Goal: Information Seeking & Learning: Find specific fact

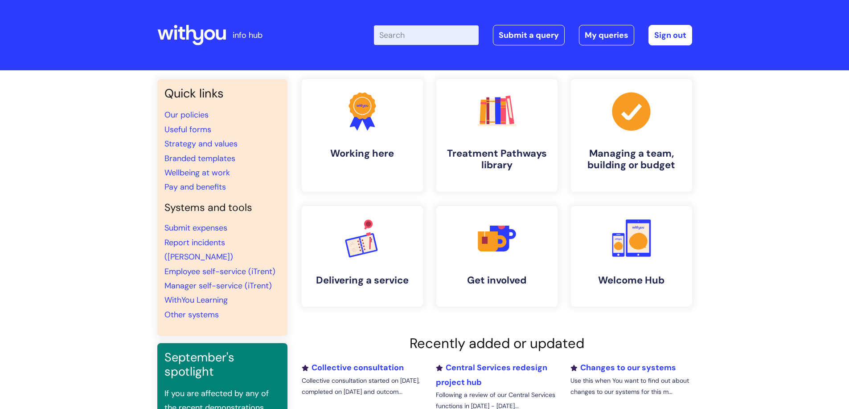
click at [406, 36] on input "Enter your search term here..." at bounding box center [426, 35] width 105 height 20
type input "p"
type input "b"
type input "personal details"
click at [452, 37] on input "personal details" at bounding box center [426, 35] width 105 height 20
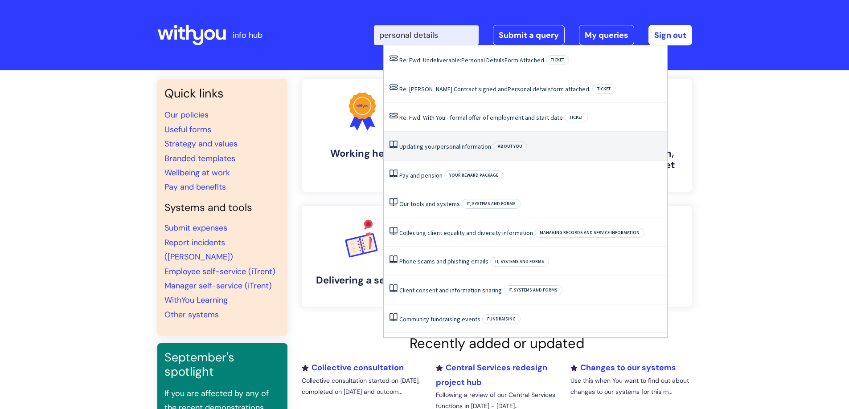
click at [437, 148] on span "personal" at bounding box center [449, 147] width 24 height 8
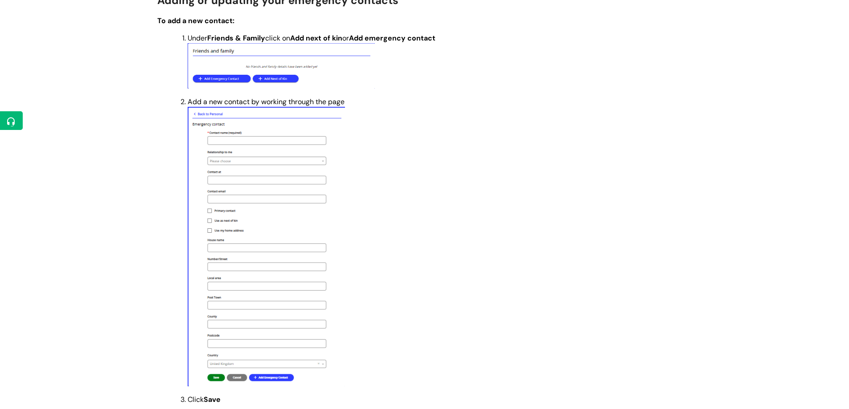
scroll to position [1559, 0]
